Goal: Transaction & Acquisition: Purchase product/service

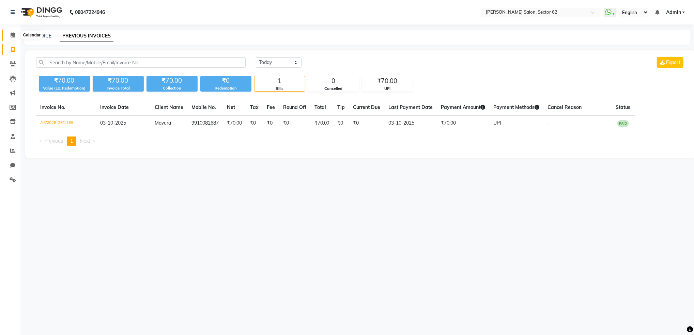
click at [15, 36] on span at bounding box center [13, 35] width 12 height 8
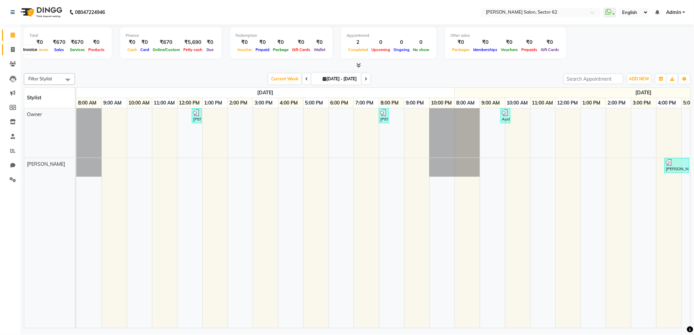
click at [13, 48] on icon at bounding box center [13, 49] width 4 height 5
select select "service"
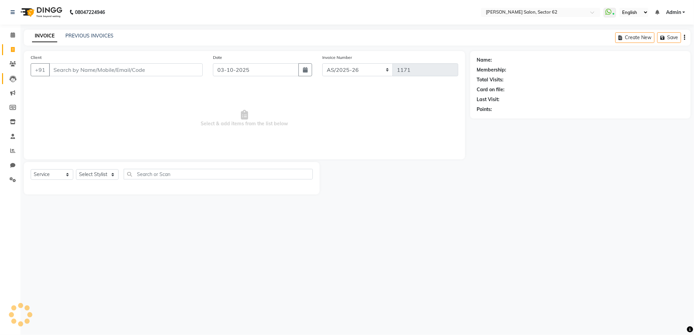
select select "82265"
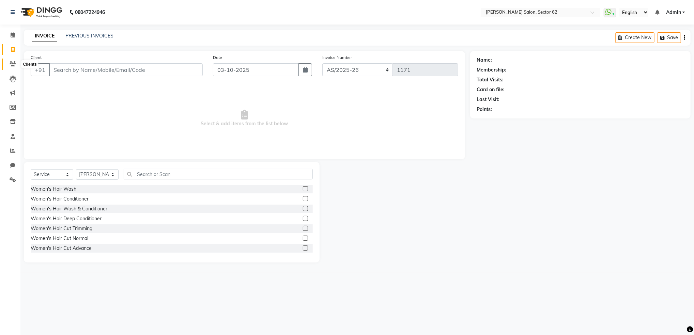
click at [13, 61] on icon at bounding box center [13, 63] width 6 height 5
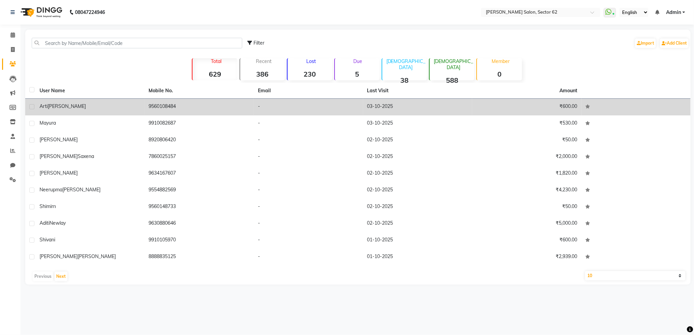
click at [191, 99] on td "9560108484" at bounding box center [199, 107] width 109 height 17
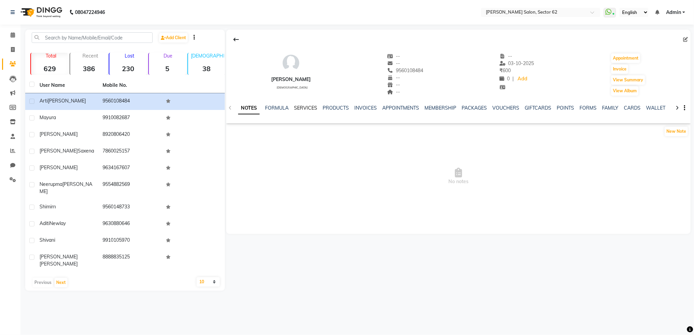
click at [303, 107] on link "SERVICES" at bounding box center [305, 108] width 23 height 6
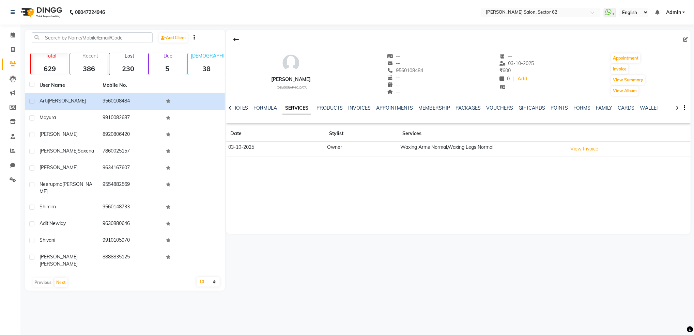
click at [433, 147] on td "Waxing Arms Normal,Waxing Legs Normal" at bounding box center [481, 149] width 167 height 15
click at [598, 149] on button "View Invoice" at bounding box center [584, 149] width 34 height 11
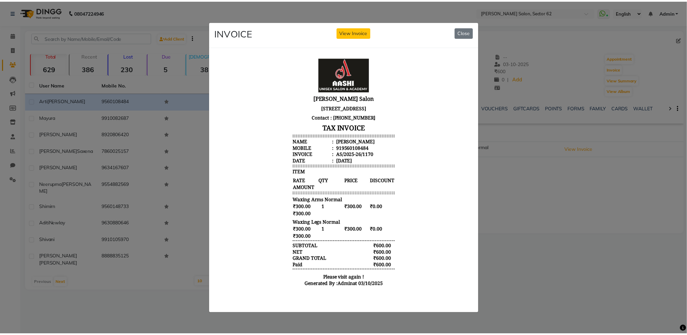
scroll to position [5, 0]
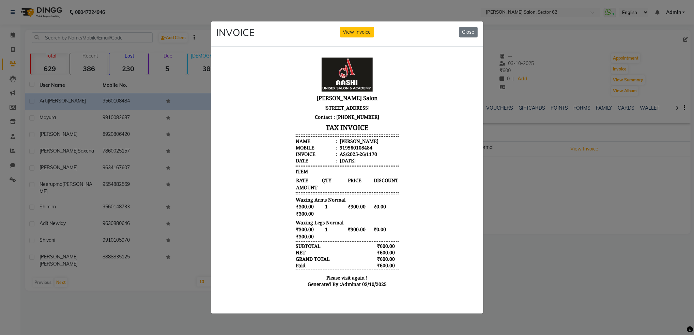
click at [151, 289] on ngb-modal-window "INVOICE View Invoice Close" at bounding box center [347, 167] width 694 height 335
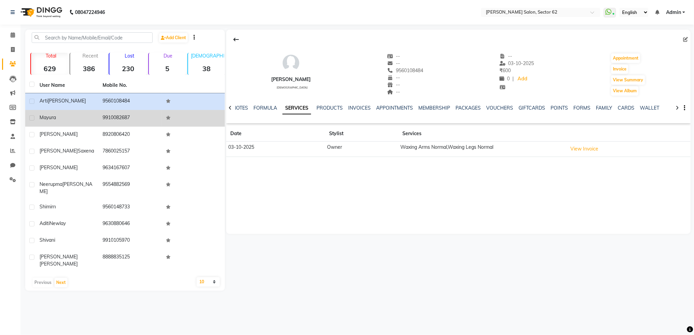
click at [112, 120] on td "9910082687" at bounding box center [129, 118] width 63 height 17
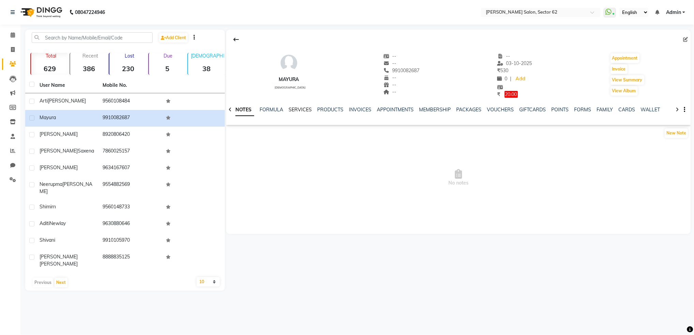
click at [298, 112] on link "SERVICES" at bounding box center [300, 110] width 23 height 6
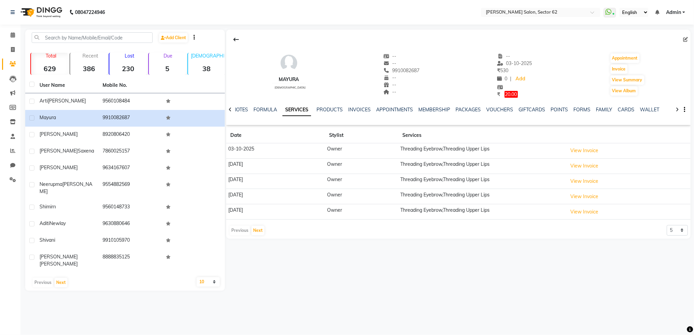
click at [462, 153] on td "Threading Eyebrow,Threading Upper Lips" at bounding box center [481, 150] width 167 height 15
click at [478, 91] on div "Mayura [DEMOGRAPHIC_DATA] -- -- 9910082687 -- -- -- -- [DATE] ₹ 530 0 | Add ₹ 2…" at bounding box center [458, 72] width 465 height 52
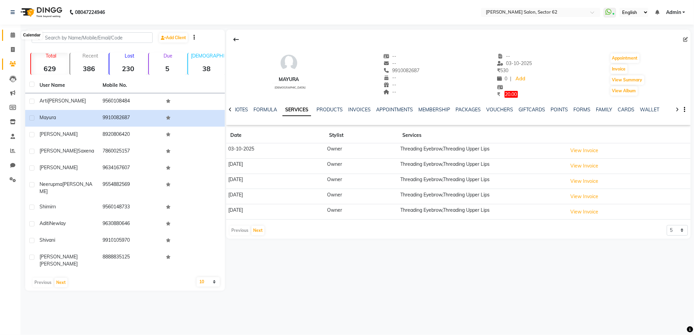
click at [8, 31] on span at bounding box center [13, 35] width 12 height 8
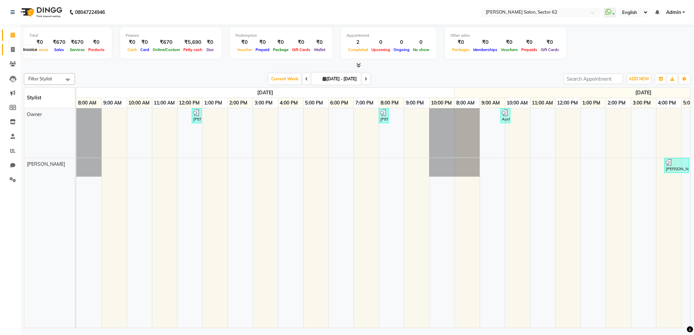
click at [13, 52] on icon at bounding box center [13, 49] width 4 height 5
select select "service"
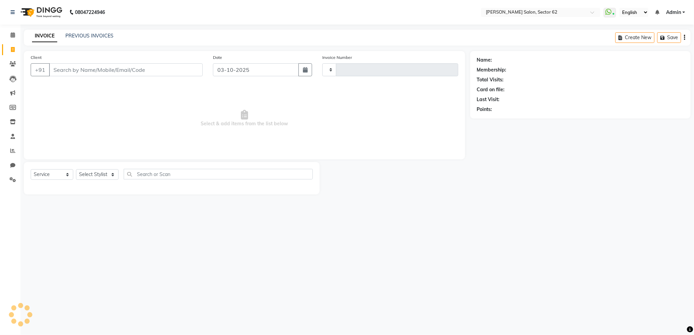
type input "1171"
select select "8124"
select select "82265"
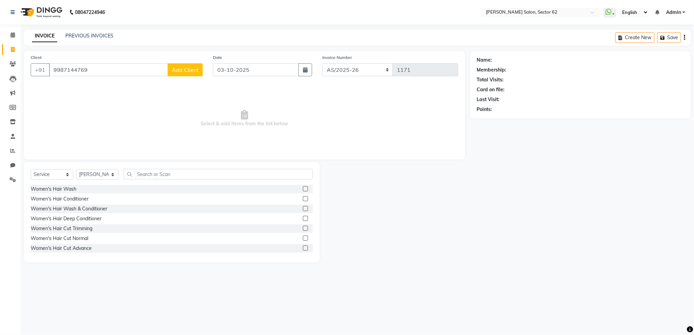
type input "9987144769"
click at [181, 67] on span "Add Client" at bounding box center [185, 69] width 27 height 7
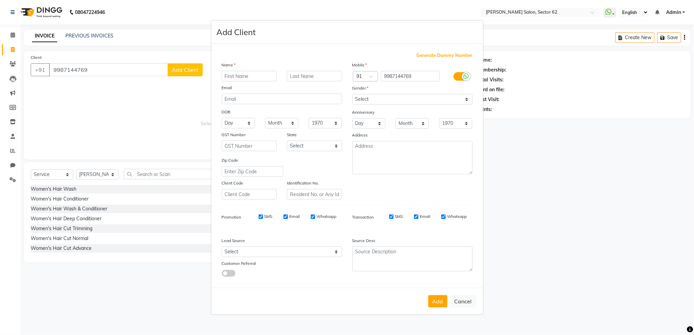
click at [232, 75] on input "text" at bounding box center [249, 76] width 55 height 11
type input "Priya"
click at [368, 102] on select "Select [DEMOGRAPHIC_DATA] [DEMOGRAPHIC_DATA] Other Prefer Not To Say" at bounding box center [412, 99] width 120 height 11
select select "[DEMOGRAPHIC_DATA]"
click at [352, 94] on select "Select [DEMOGRAPHIC_DATA] [DEMOGRAPHIC_DATA] Other Prefer Not To Say" at bounding box center [412, 99] width 120 height 11
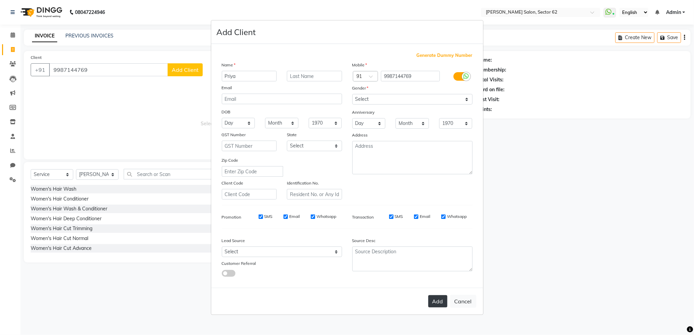
click at [437, 301] on button "Add" at bounding box center [437, 301] width 19 height 12
select select
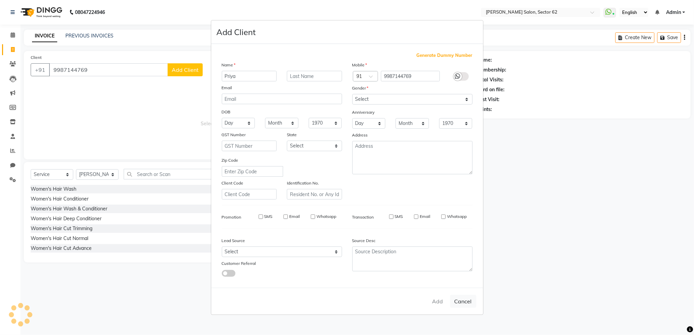
select select
checkbox input "false"
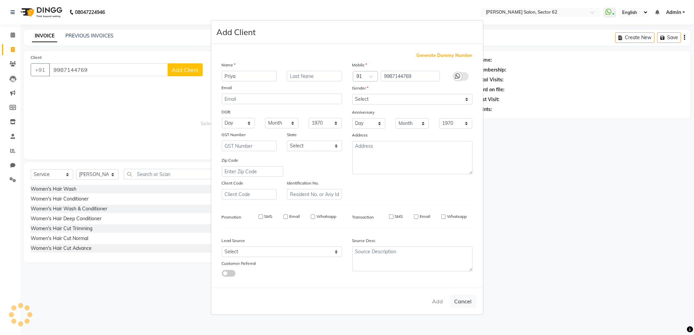
checkbox input "false"
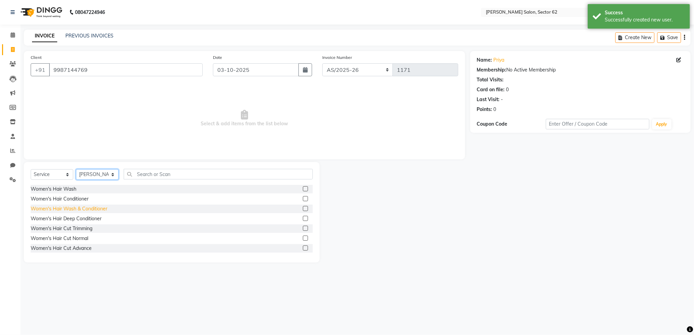
drag, startPoint x: 98, startPoint y: 175, endPoint x: 96, endPoint y: 209, distance: 33.8
click at [96, 209] on div "Select Service Product Membership Package Voucher Prepaid Gift Card Select Styl…" at bounding box center [172, 212] width 296 height 101
select select "75654"
click at [76, 170] on select "Select Stylist [PERSON_NAME] Owner" at bounding box center [97, 174] width 43 height 11
click at [160, 175] on input "text" at bounding box center [218, 174] width 189 height 11
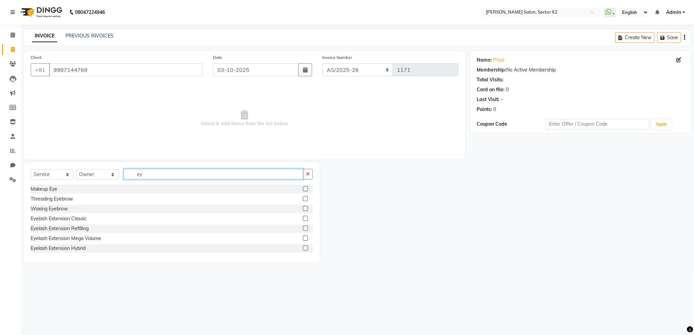
type input "e"
type input "wax"
click at [86, 210] on div "Waxing Arms Luxury" at bounding box center [172, 209] width 282 height 9
click at [295, 206] on div "Waxing Arms Luxury" at bounding box center [172, 209] width 282 height 9
click at [303, 209] on label at bounding box center [305, 208] width 5 height 5
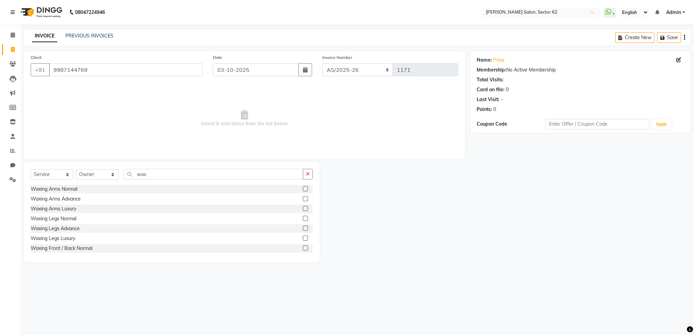
click at [303, 209] on input "checkbox" at bounding box center [305, 209] width 4 height 4
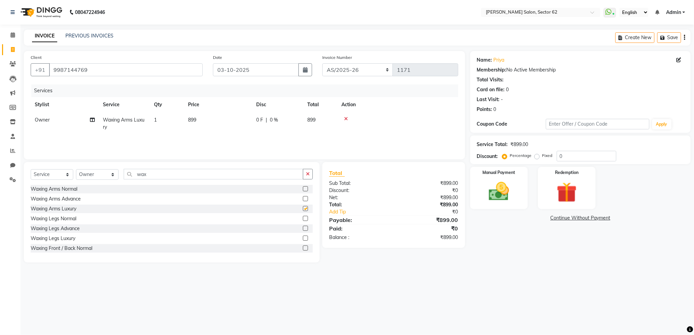
checkbox input "false"
click at [157, 170] on input "wax" at bounding box center [214, 174] width 180 height 11
type input "w"
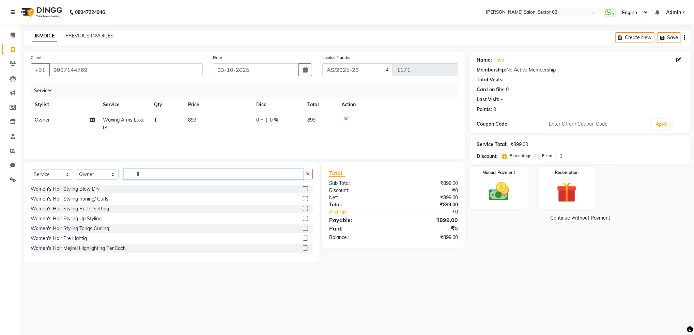
type input "l"
type input "wax"
click at [303, 239] on label at bounding box center [305, 238] width 5 height 5
click at [303, 239] on input "checkbox" at bounding box center [305, 239] width 4 height 4
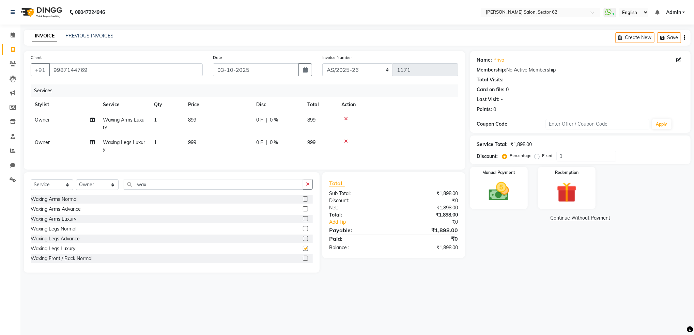
checkbox input "false"
click at [202, 138] on td "999" at bounding box center [218, 146] width 68 height 22
select select "75654"
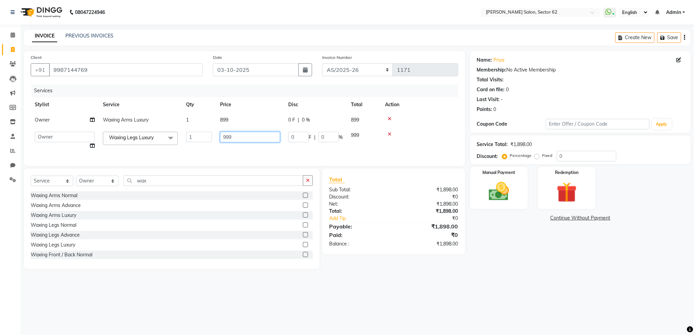
click at [252, 134] on input "999" at bounding box center [250, 137] width 60 height 11
type input "9"
type input "600"
click at [244, 119] on td "899" at bounding box center [250, 119] width 68 height 15
select select "75654"
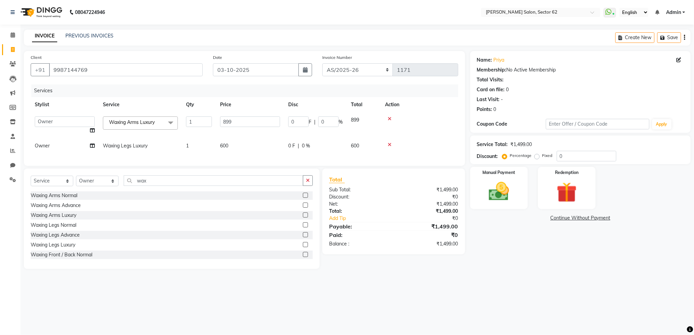
click at [239, 141] on td "600" at bounding box center [250, 145] width 68 height 15
select select "75654"
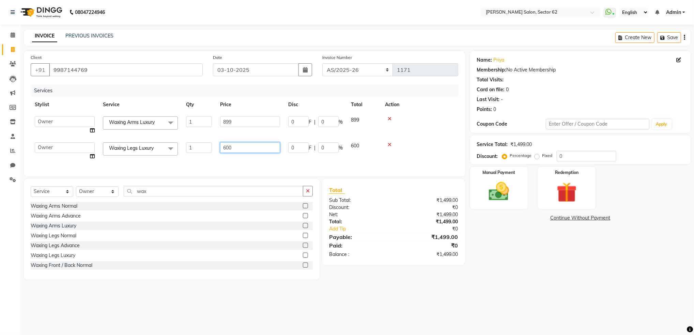
click at [238, 146] on input "600" at bounding box center [250, 147] width 60 height 11
type input "6"
type input "700"
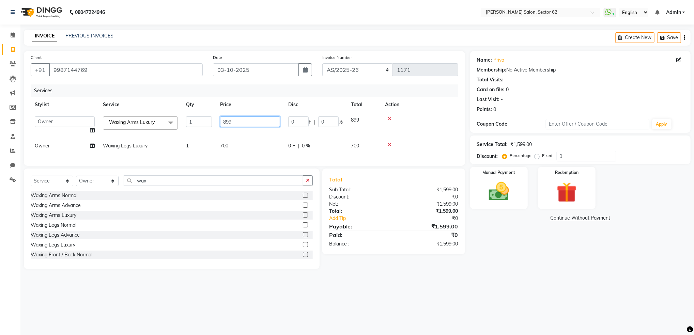
click at [242, 123] on input "899" at bounding box center [250, 122] width 60 height 11
type input "8"
type input "500"
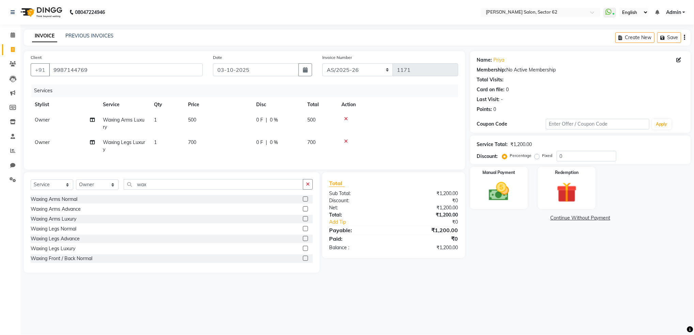
click at [360, 117] on tr "Owner Waxing Arms Luxury 1 500 0 F | 0 % 500" at bounding box center [245, 123] width 428 height 22
click at [499, 182] on img at bounding box center [499, 192] width 34 height 25
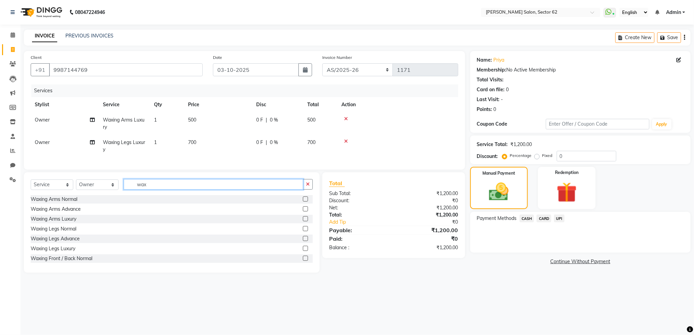
click at [158, 190] on input "wax" at bounding box center [214, 184] width 180 height 11
type input "w"
type input "upp"
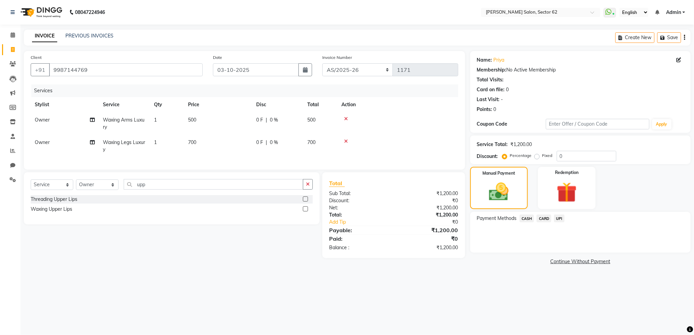
click at [306, 202] on label at bounding box center [305, 199] width 5 height 5
click at [306, 202] on input "checkbox" at bounding box center [305, 199] width 4 height 4
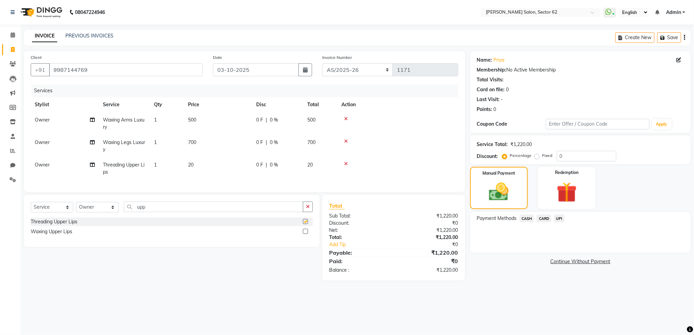
checkbox input "false"
click at [558, 217] on span "UPI" at bounding box center [559, 219] width 11 height 8
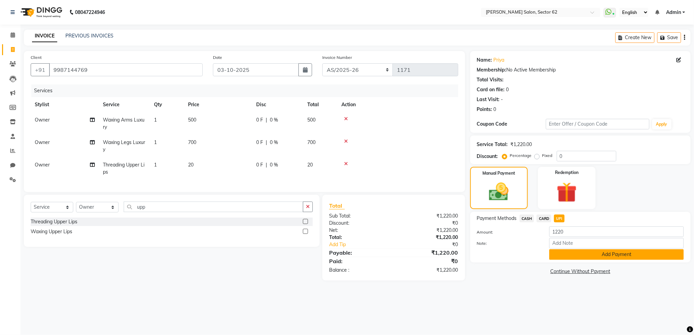
click at [581, 256] on button "Add Payment" at bounding box center [616, 254] width 135 height 11
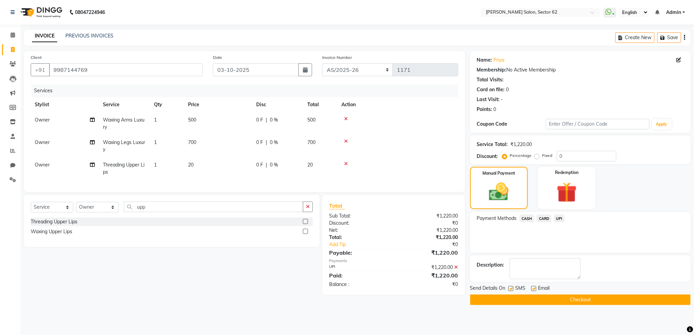
click at [575, 304] on button "Checkout" at bounding box center [580, 300] width 221 height 11
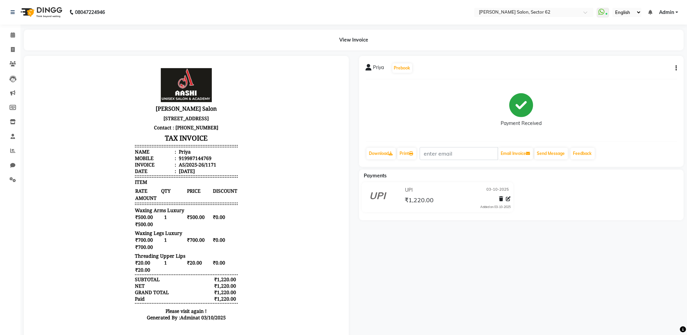
click at [493, 310] on div "Priya Prebook Payment Received Download Print Email Invoice Send Message Feedba…" at bounding box center [521, 202] width 335 height 293
click at [7, 49] on span at bounding box center [13, 50] width 12 height 8
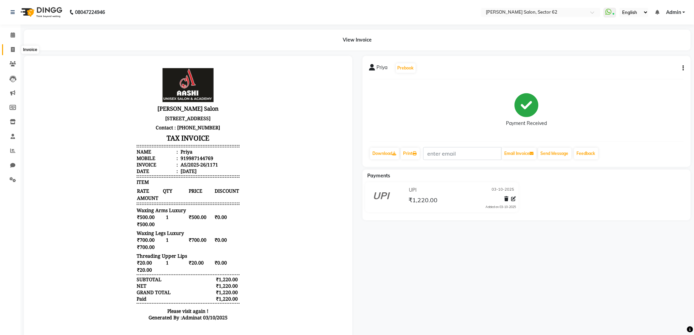
select select "service"
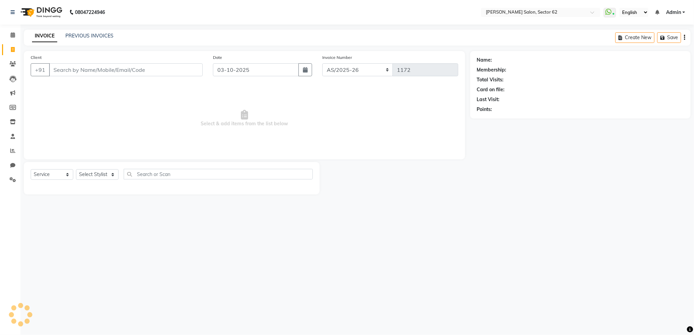
select select "82265"
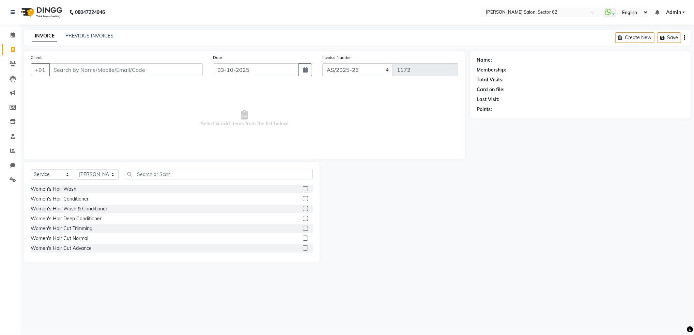
click at [127, 72] on input "Client" at bounding box center [126, 69] width 154 height 13
type input "9870119626"
click at [174, 71] on span "Add Client" at bounding box center [185, 69] width 27 height 7
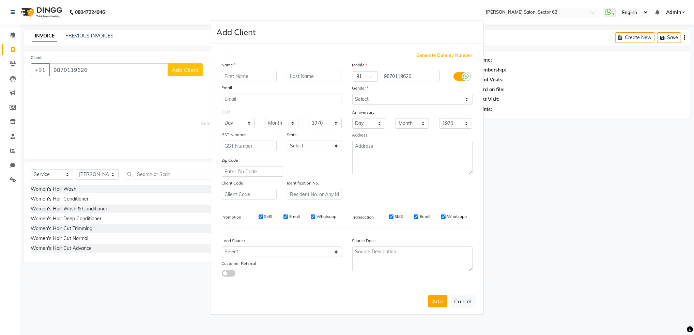
click at [267, 75] on input "text" at bounding box center [249, 76] width 55 height 11
type input "V"
type input "[PERSON_NAME]"
click at [305, 75] on input "text" at bounding box center [314, 76] width 55 height 11
type input "[DEMOGRAPHIC_DATA]"
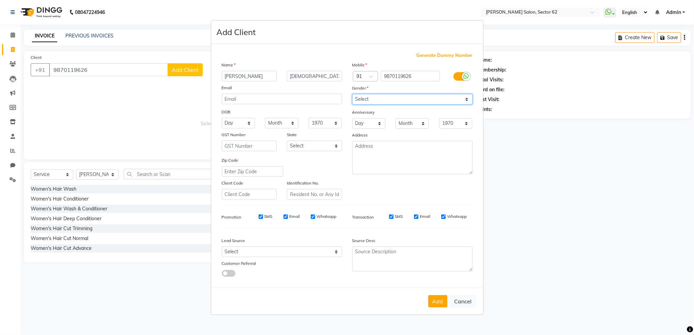
click at [366, 98] on select "Select [DEMOGRAPHIC_DATA] [DEMOGRAPHIC_DATA] Other Prefer Not To Say" at bounding box center [412, 99] width 120 height 11
click at [352, 94] on select "Select [DEMOGRAPHIC_DATA] [DEMOGRAPHIC_DATA] Other Prefer Not To Say" at bounding box center [412, 99] width 120 height 11
click at [377, 102] on select "Select [DEMOGRAPHIC_DATA] [DEMOGRAPHIC_DATA] Other Prefer Not To Say" at bounding box center [412, 99] width 120 height 11
select select "[DEMOGRAPHIC_DATA]"
click at [352, 94] on select "Select [DEMOGRAPHIC_DATA] [DEMOGRAPHIC_DATA] Other Prefer Not To Say" at bounding box center [412, 99] width 120 height 11
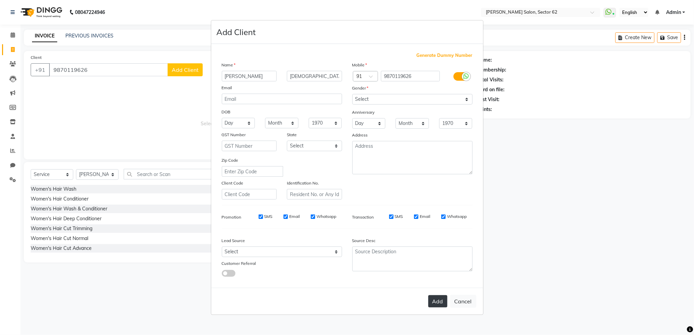
click at [439, 302] on button "Add" at bounding box center [437, 301] width 19 height 12
select select
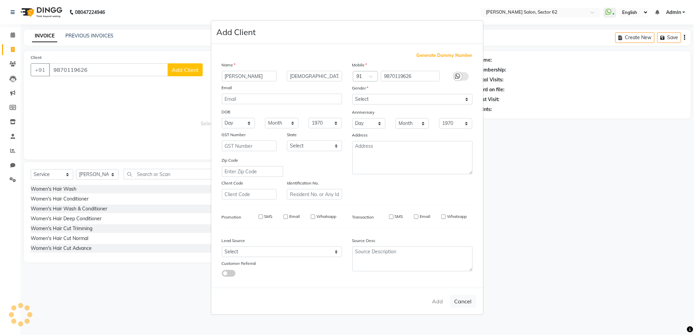
select select
checkbox input "false"
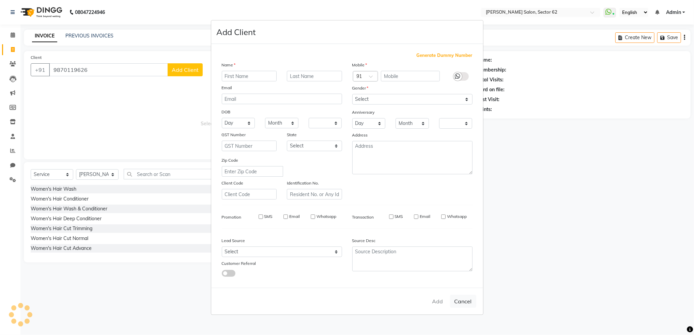
checkbox input "false"
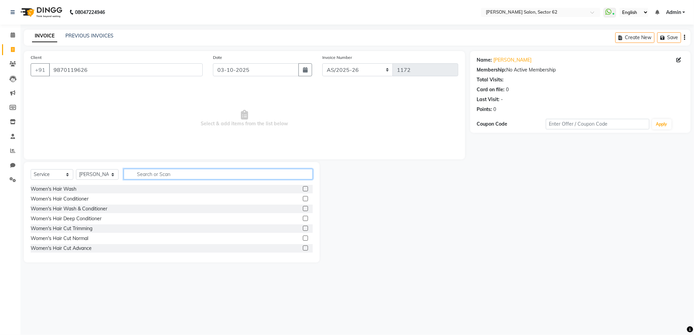
click at [160, 174] on input "text" at bounding box center [218, 174] width 189 height 11
type input "hair cut"
click at [303, 237] on label at bounding box center [305, 238] width 5 height 5
click at [303, 237] on input "checkbox" at bounding box center [305, 239] width 4 height 4
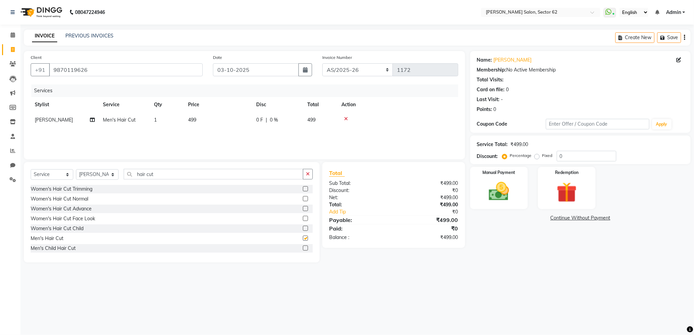
checkbox input "false"
click at [201, 172] on input "hair cut" at bounding box center [214, 174] width 180 height 11
type input "h"
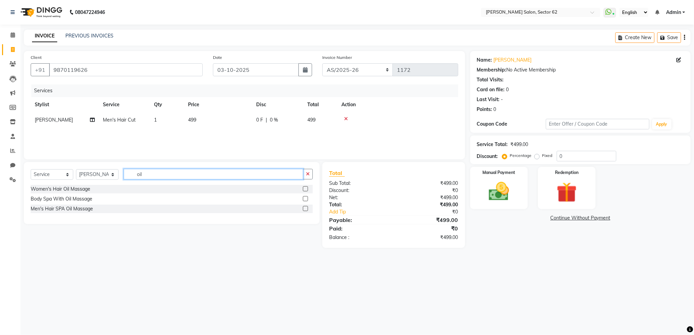
type input "oil"
click at [306, 209] on label at bounding box center [305, 208] width 5 height 5
click at [306, 209] on input "checkbox" at bounding box center [305, 209] width 4 height 4
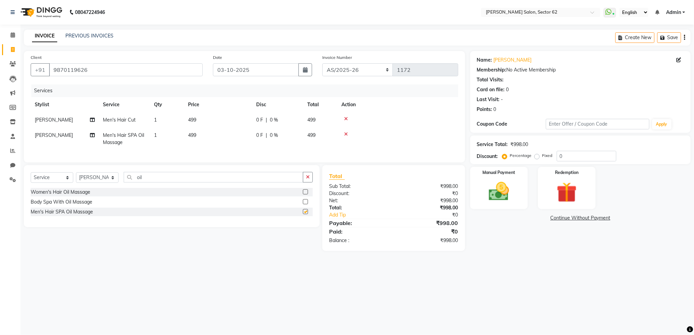
checkbox input "false"
click at [190, 117] on span "499" at bounding box center [192, 120] width 8 height 6
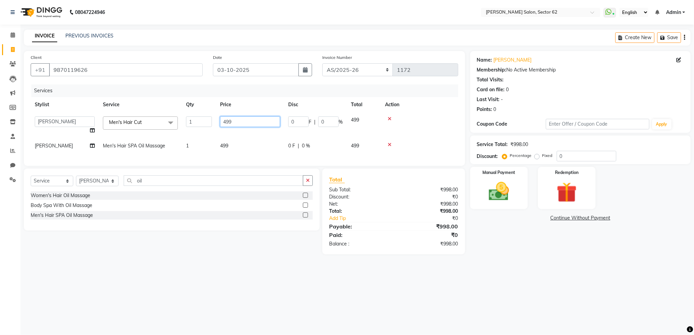
click at [232, 121] on input "499" at bounding box center [250, 122] width 60 height 11
type input "4"
type input "150"
click at [239, 135] on tbody "[PERSON_NAME] Owner Men's Hair Cut x Women's Hair Wash Women's Hair Conditioner…" at bounding box center [245, 132] width 428 height 41
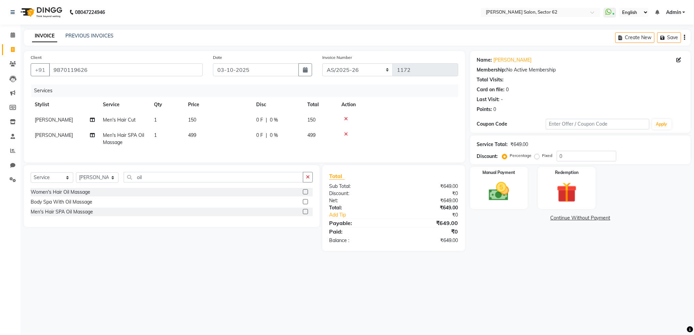
click at [195, 135] on span "499" at bounding box center [192, 135] width 8 height 6
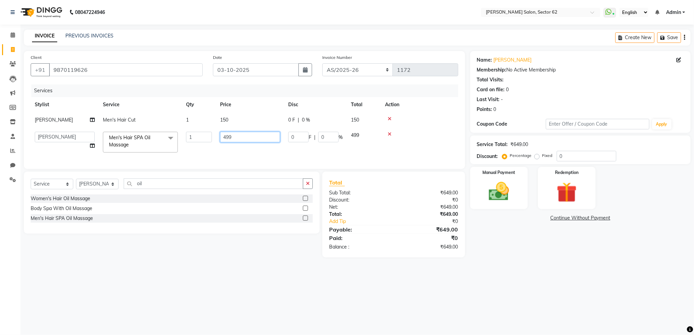
click at [232, 136] on input "499" at bounding box center [250, 137] width 60 height 11
type input "4"
type input "250"
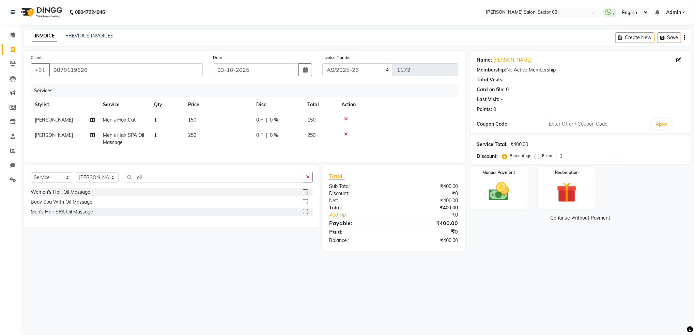
click at [241, 148] on td "250" at bounding box center [218, 139] width 68 height 22
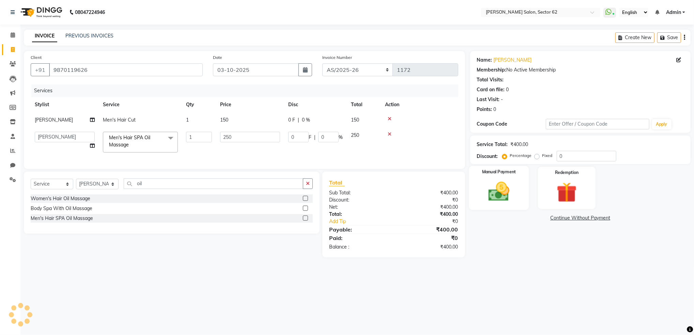
click at [498, 197] on img at bounding box center [499, 192] width 34 height 25
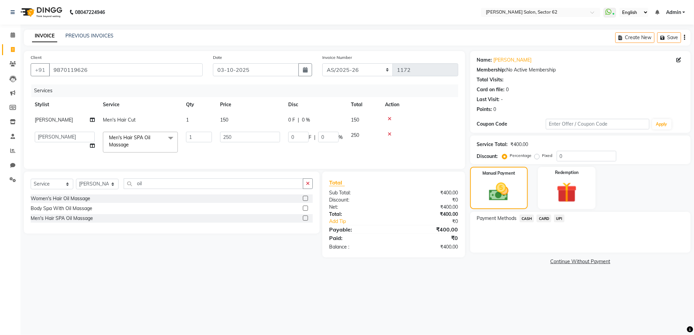
click at [559, 218] on span "UPI" at bounding box center [559, 219] width 11 height 8
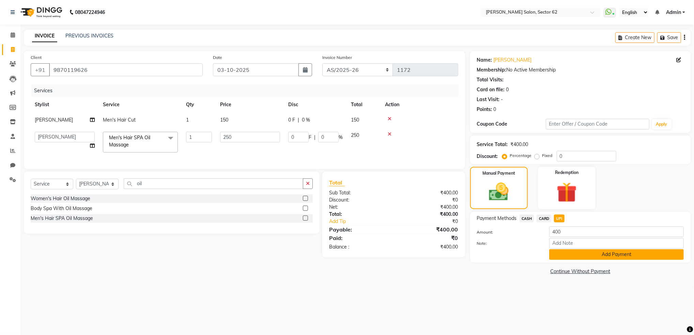
click at [574, 255] on button "Add Payment" at bounding box center [616, 254] width 135 height 11
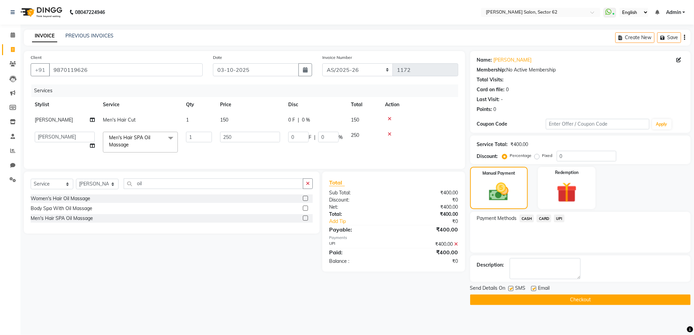
click at [574, 300] on button "Checkout" at bounding box center [580, 300] width 221 height 11
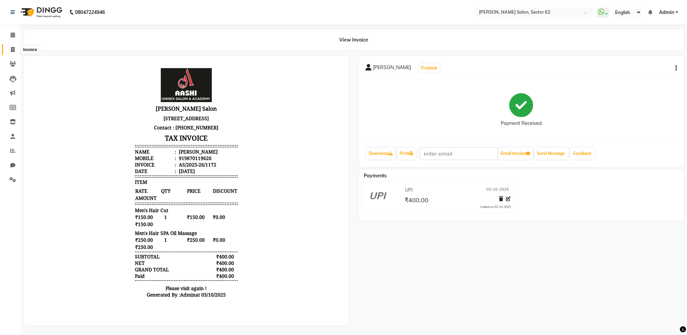
click at [18, 51] on span at bounding box center [13, 50] width 12 height 8
select select "service"
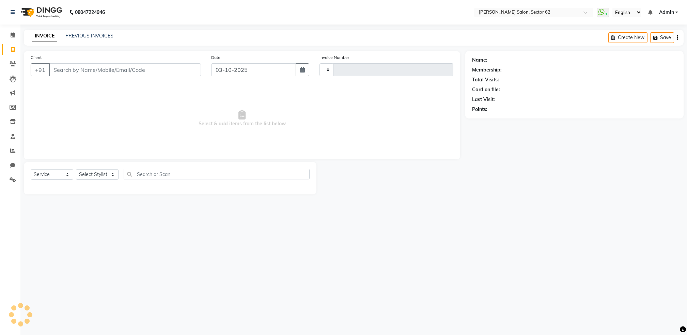
type input "1173"
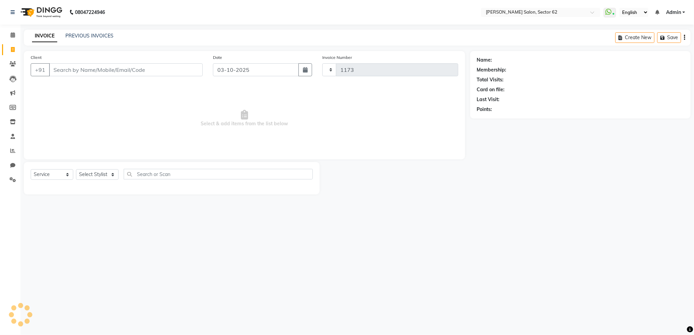
select select "8124"
select select "82265"
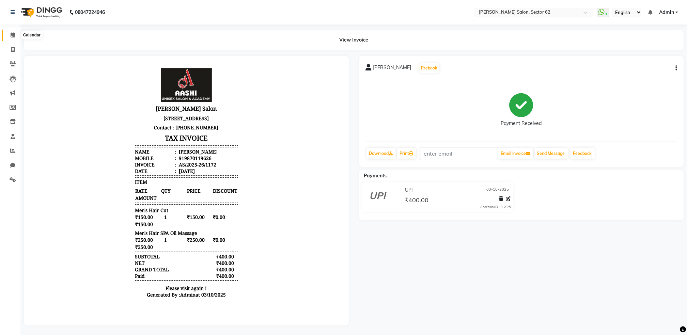
click at [13, 36] on icon at bounding box center [13, 34] width 4 height 5
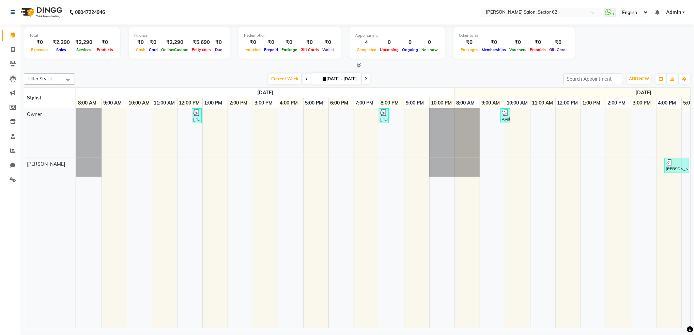
drag, startPoint x: 608, startPoint y: 289, endPoint x: 261, endPoint y: -34, distance: 473.6
click at [261, 0] on html "08047224946 Select Location × [PERSON_NAME] Salon, Sector 62 WhatsApp Status ✕ …" at bounding box center [347, 167] width 694 height 335
